Goal: Find specific page/section: Find specific page/section

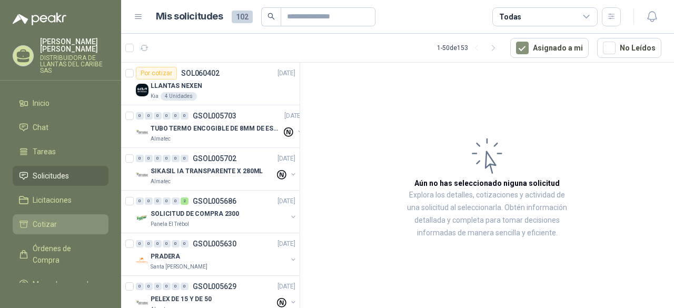
click at [58, 227] on li "Cotizar" at bounding box center [60, 225] width 83 height 12
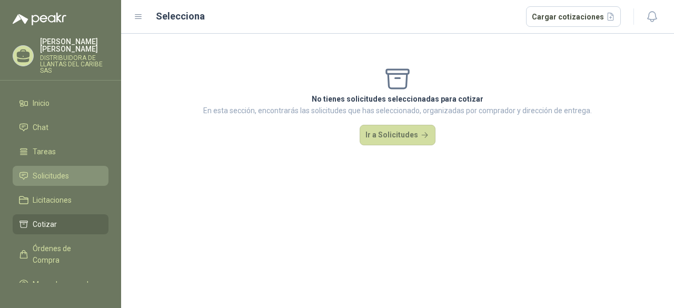
click at [61, 182] on span "Solicitudes" at bounding box center [51, 176] width 36 height 12
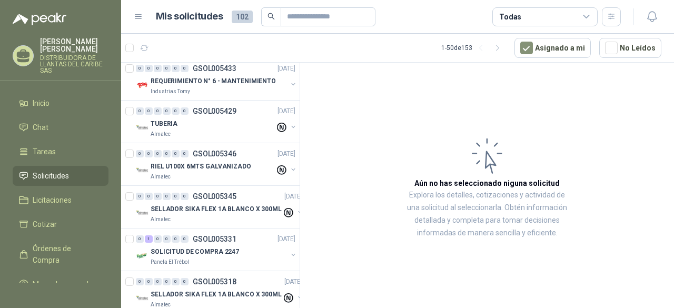
scroll to position [527, 0]
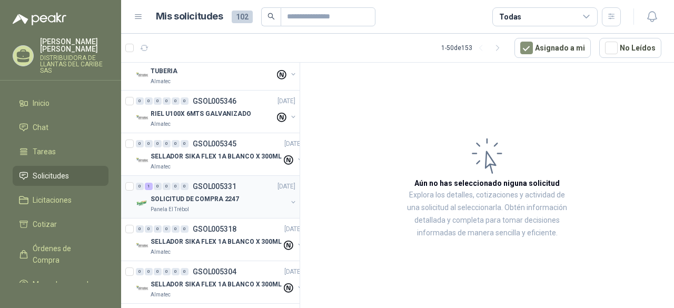
click at [219, 201] on div "SOLICITUD DE COMPRA 2247" at bounding box center [219, 199] width 136 height 13
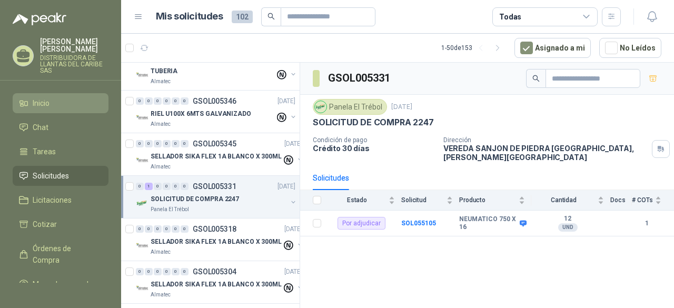
click at [47, 108] on span "Inicio" at bounding box center [41, 103] width 17 height 12
